Goal: Information Seeking & Learning: Learn about a topic

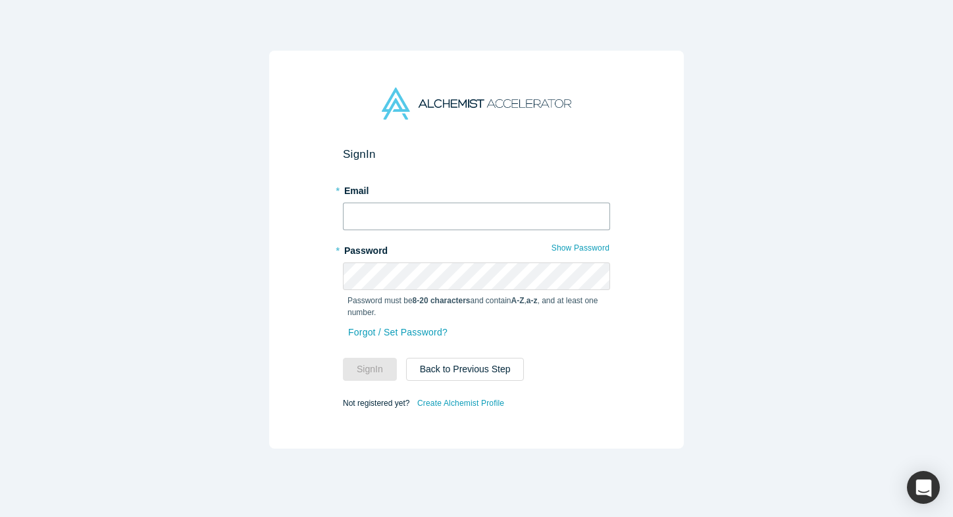
type input "[PERSON_NAME][EMAIL_ADDRESS][DOMAIN_NAME]"
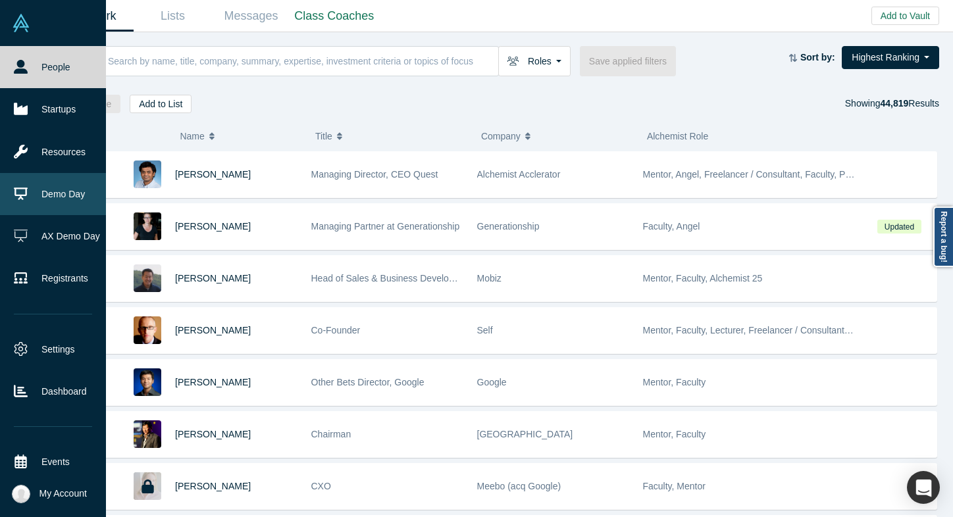
click at [59, 203] on link "Demo Day" at bounding box center [53, 194] width 106 height 42
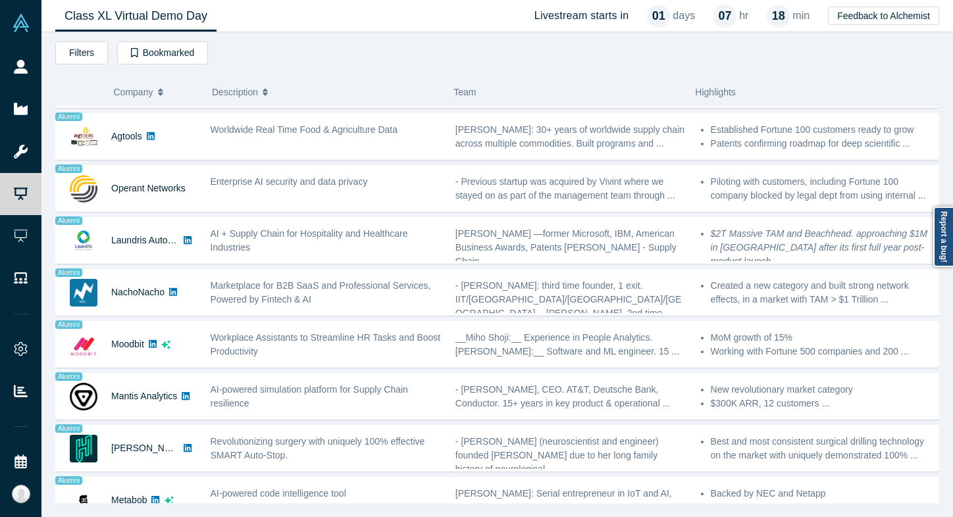
scroll to position [902, 0]
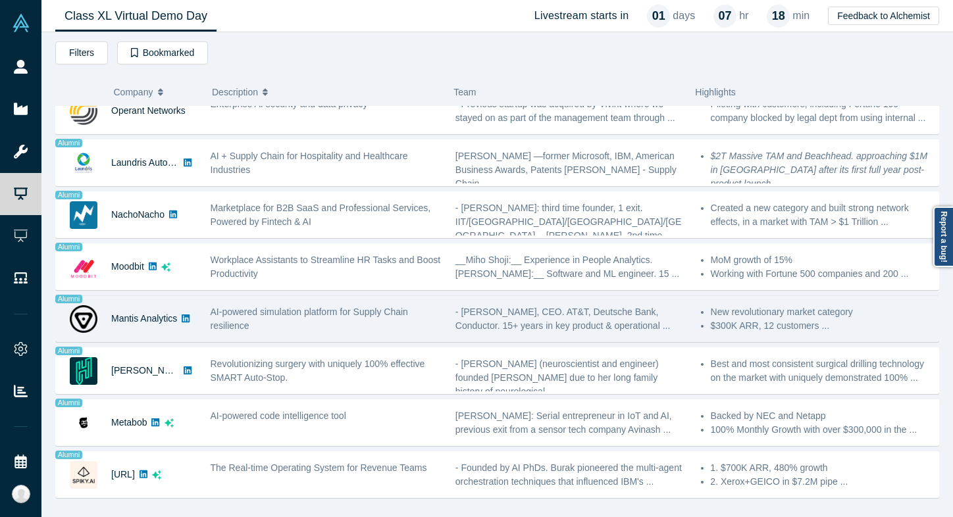
click at [337, 324] on div "AI-powered simulation platform for Supply Chain resilience" at bounding box center [326, 319] width 231 height 28
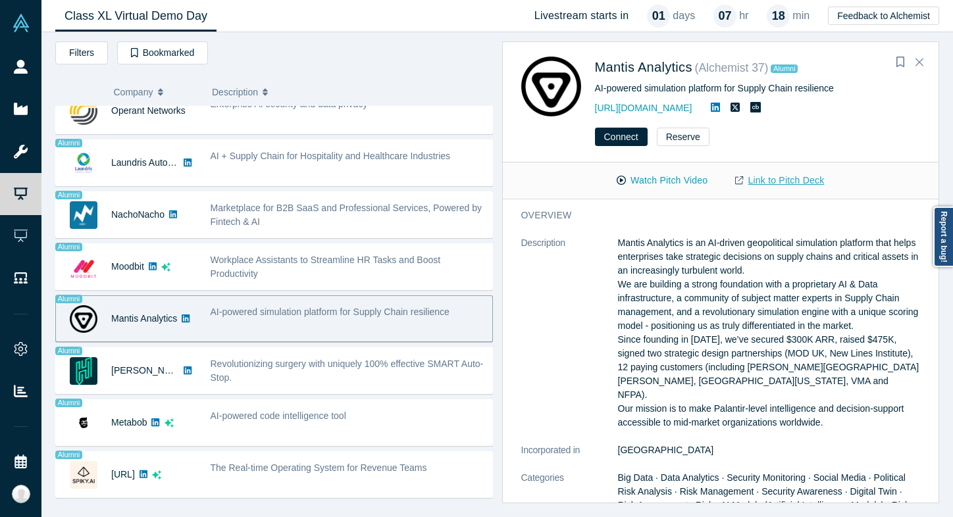
click at [751, 177] on link "Link to Pitch Deck" at bounding box center [779, 180] width 116 height 23
